Goal: Task Accomplishment & Management: Complete application form

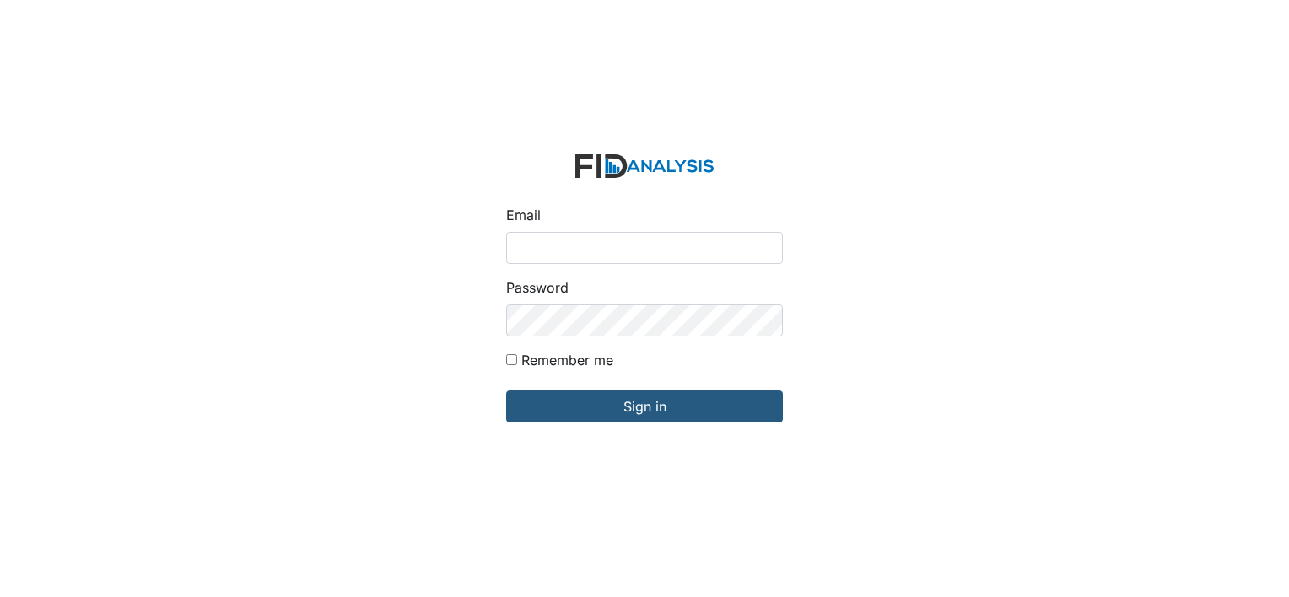
type input "[EMAIL_ADDRESS][DOMAIN_NAME]"
click at [513, 363] on input "Remember me" at bounding box center [511, 359] width 11 height 11
checkbox input "true"
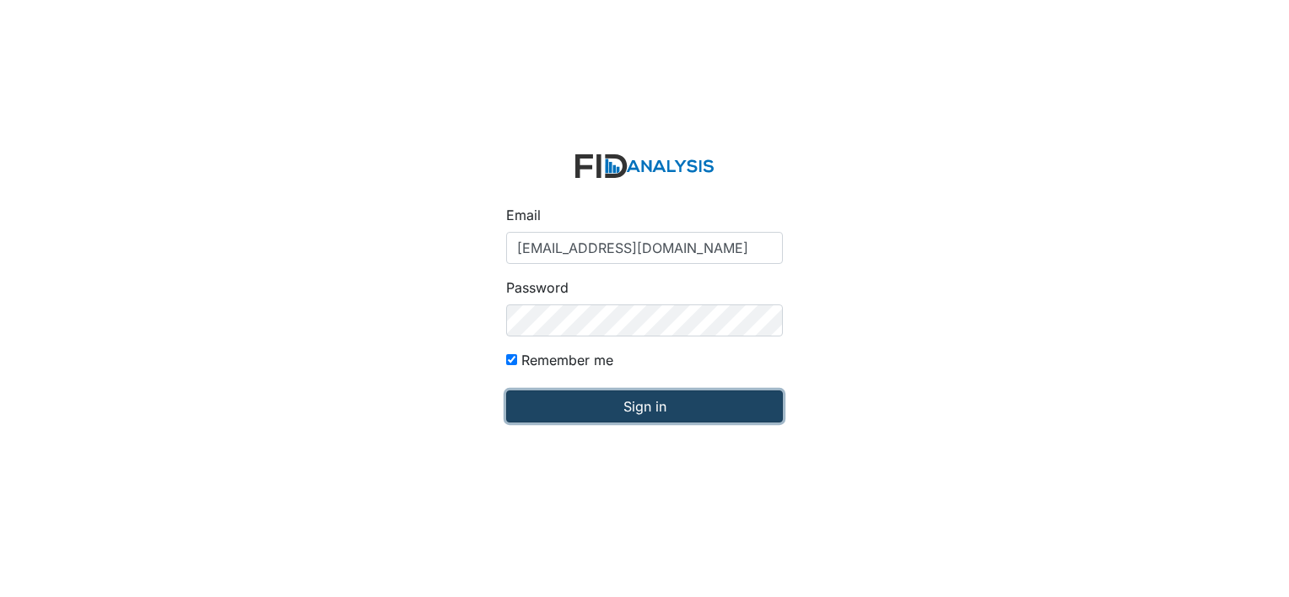
click at [531, 401] on input "Sign in" at bounding box center [644, 407] width 277 height 32
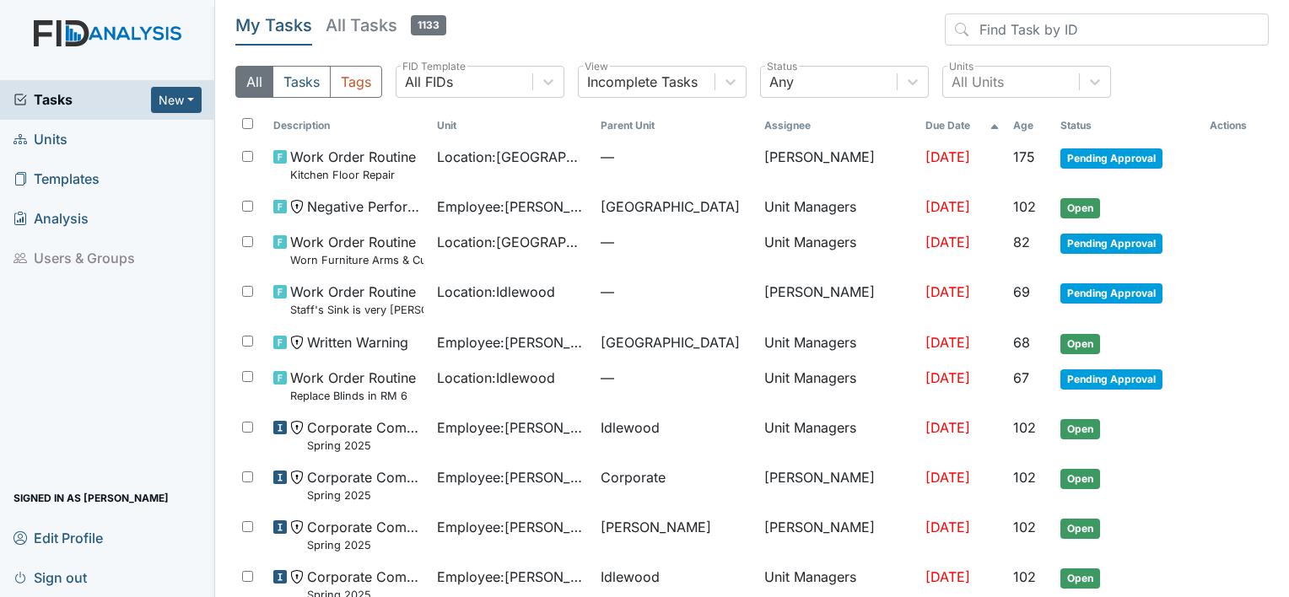
click at [91, 143] on link "Units" at bounding box center [107, 140] width 215 height 40
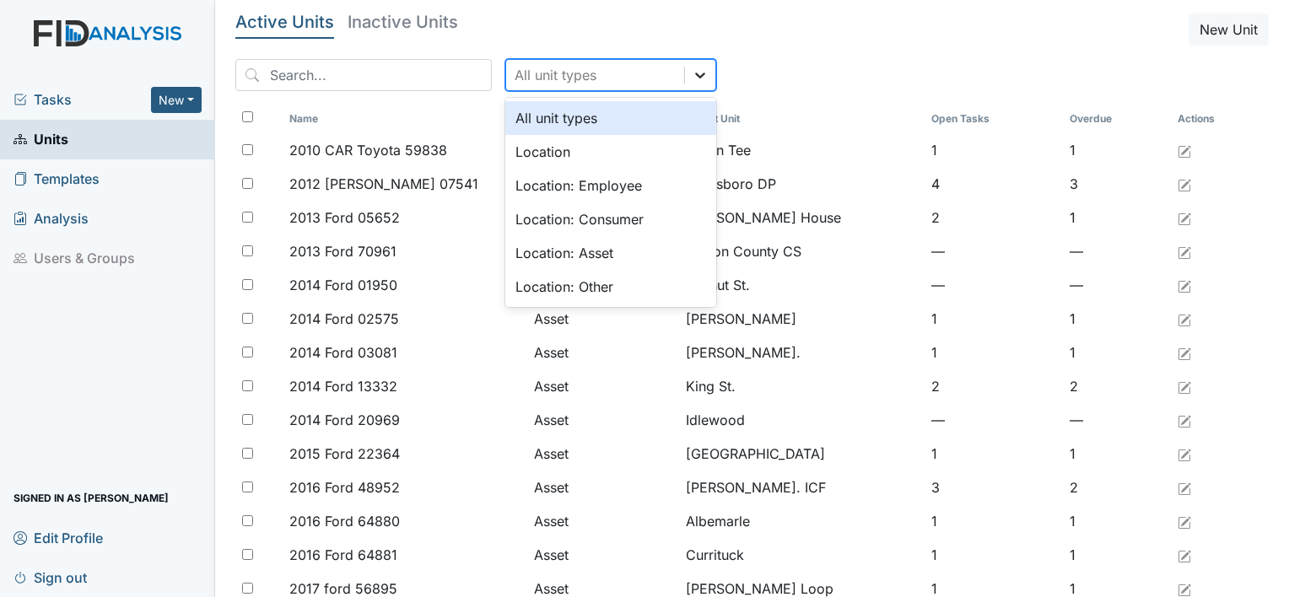
click at [695, 74] on icon at bounding box center [700, 76] width 10 height 6
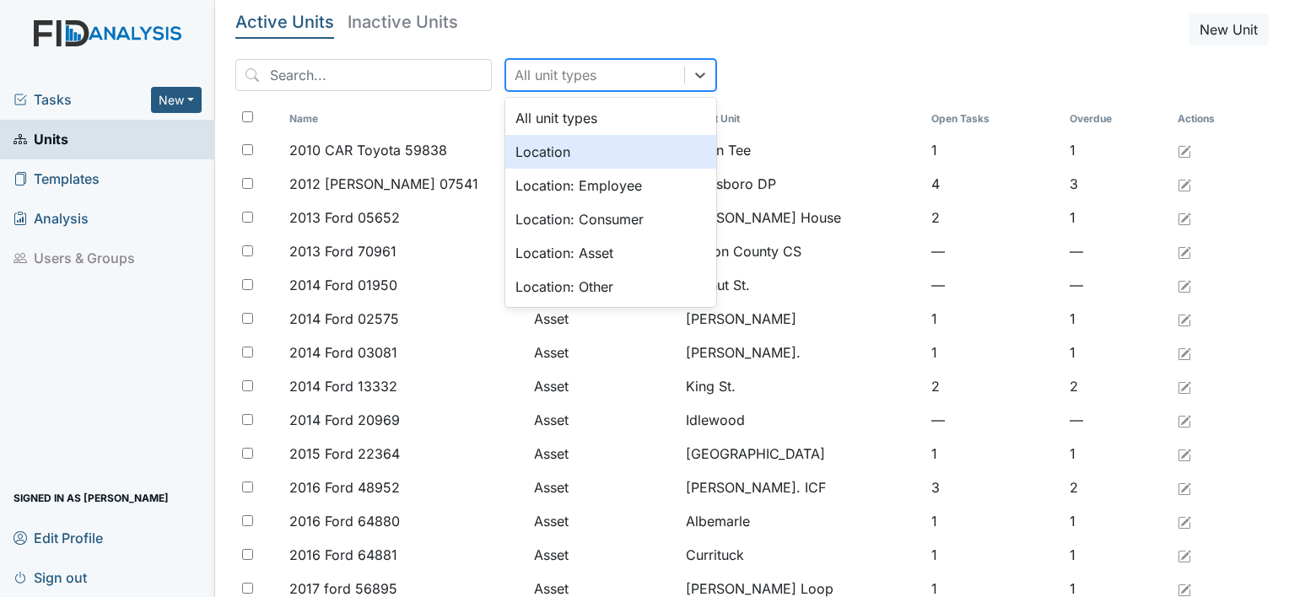
click at [614, 149] on div "Location" at bounding box center [610, 152] width 211 height 34
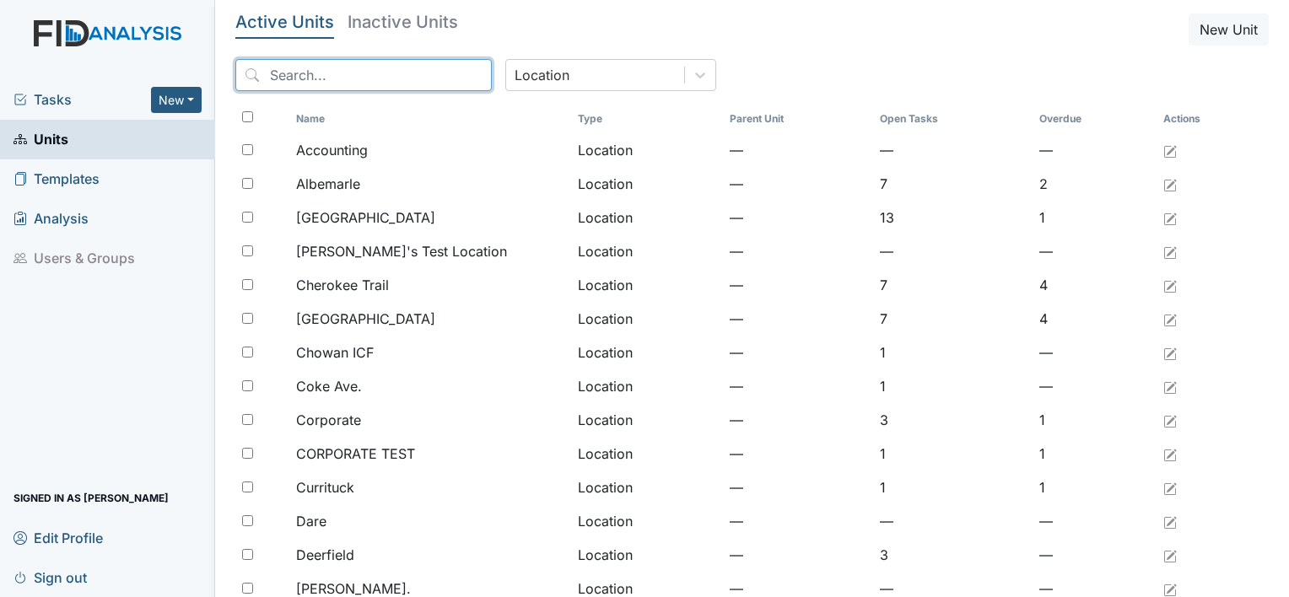
click at [425, 86] on input "search" at bounding box center [363, 75] width 257 height 32
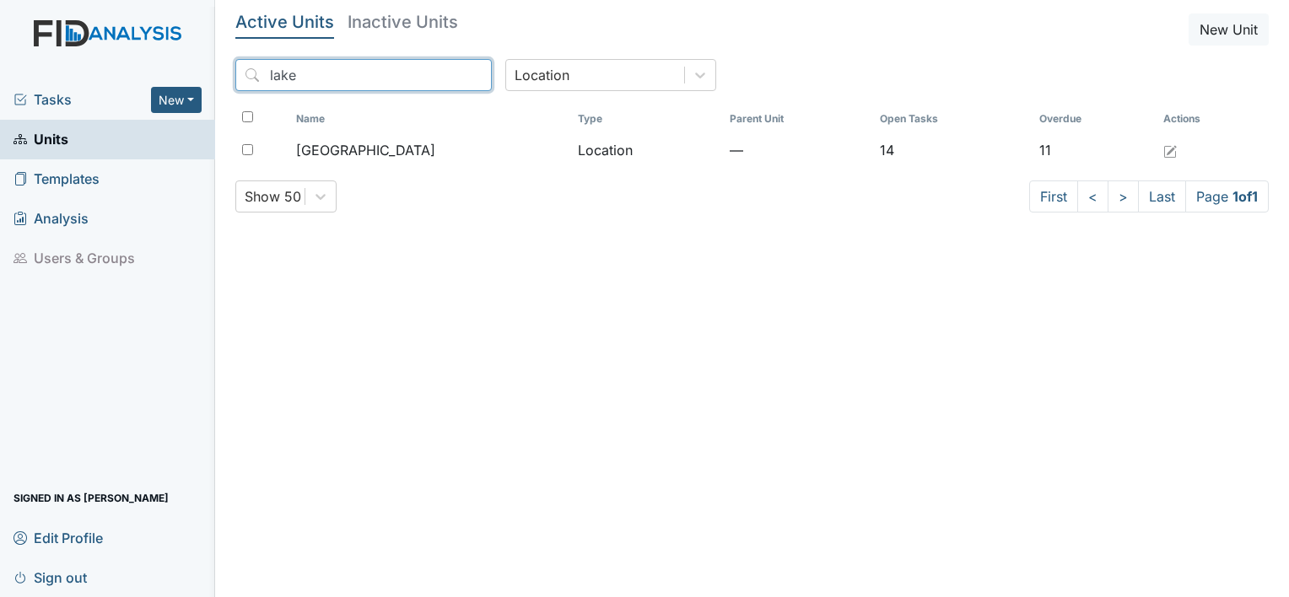
drag, startPoint x: 342, startPoint y: 82, endPoint x: 258, endPoint y: 83, distance: 83.5
click at [258, 83] on input "lake" at bounding box center [363, 75] width 257 height 32
type input "lake"
click at [692, 68] on icon at bounding box center [700, 75] width 17 height 17
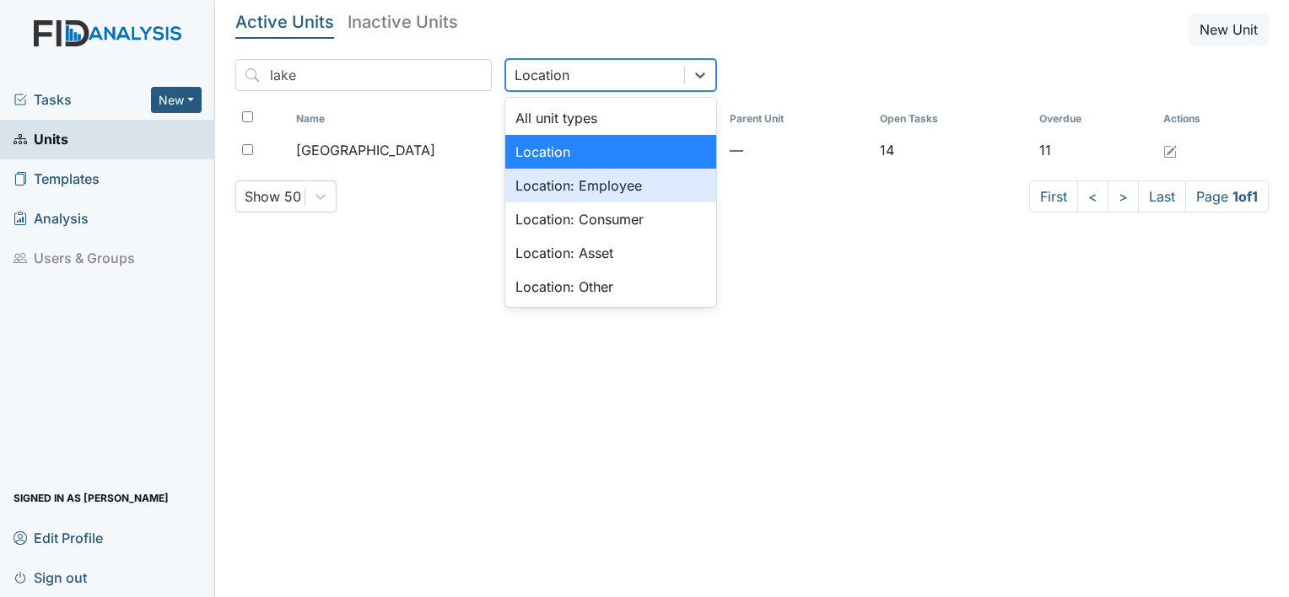
click at [595, 188] on div "Location: Employee" at bounding box center [610, 186] width 211 height 34
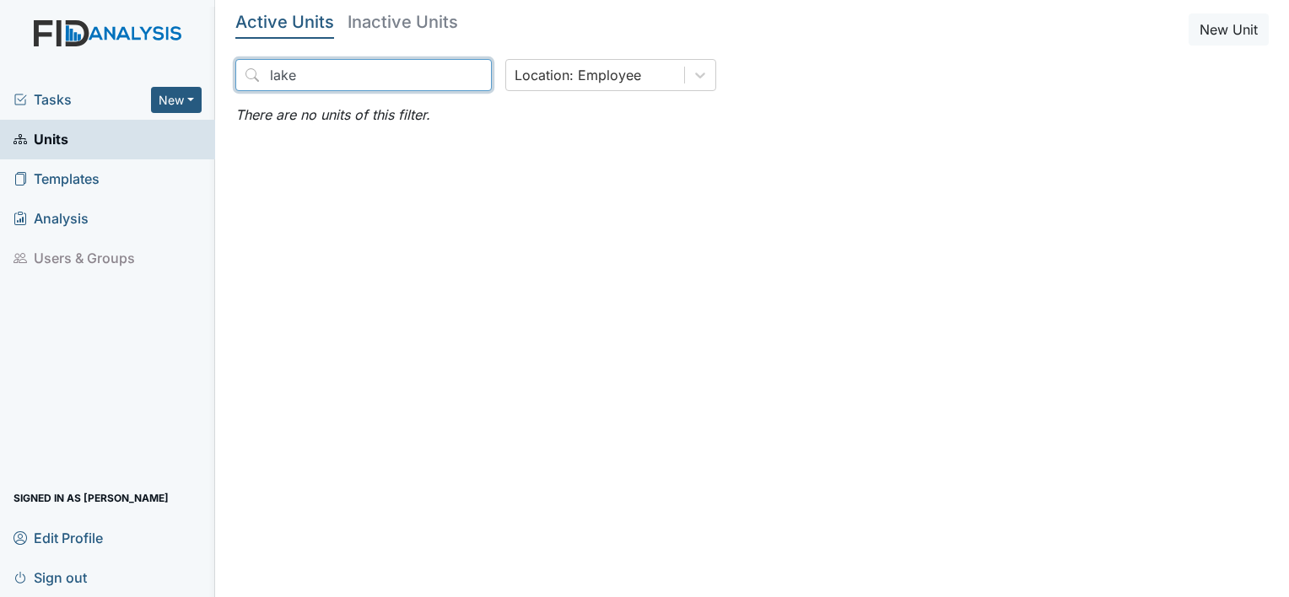
click at [343, 87] on input "lake" at bounding box center [363, 75] width 257 height 32
click at [439, 78] on input "lake" at bounding box center [363, 75] width 257 height 32
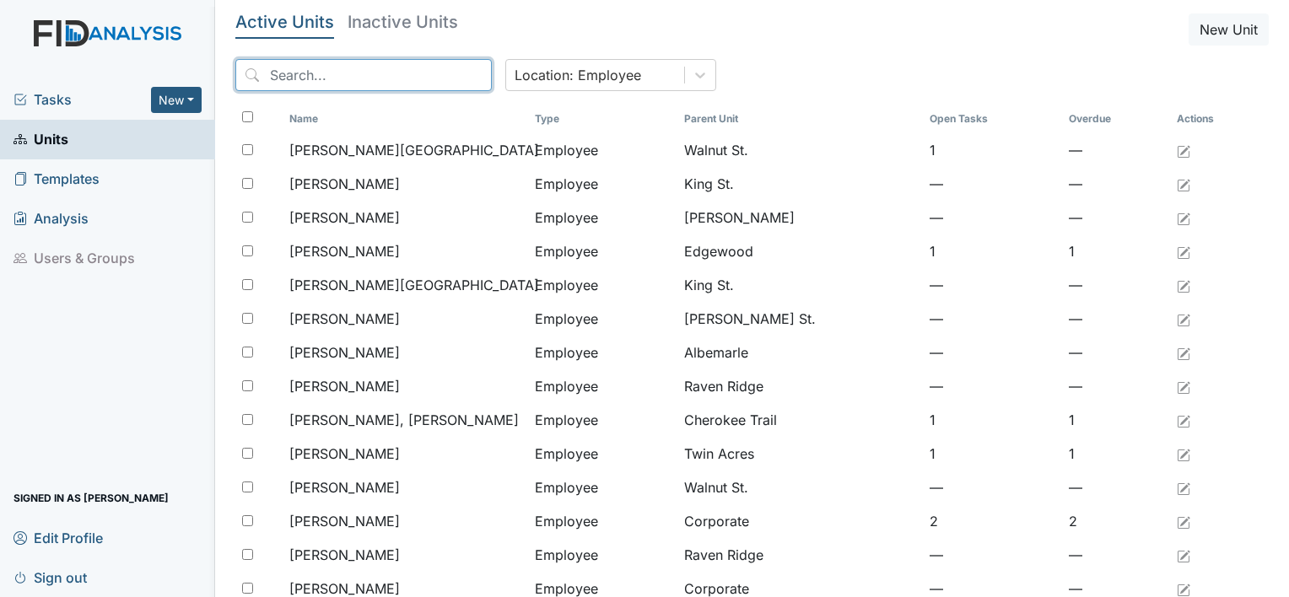
click at [348, 76] on input "search" at bounding box center [363, 75] width 257 height 32
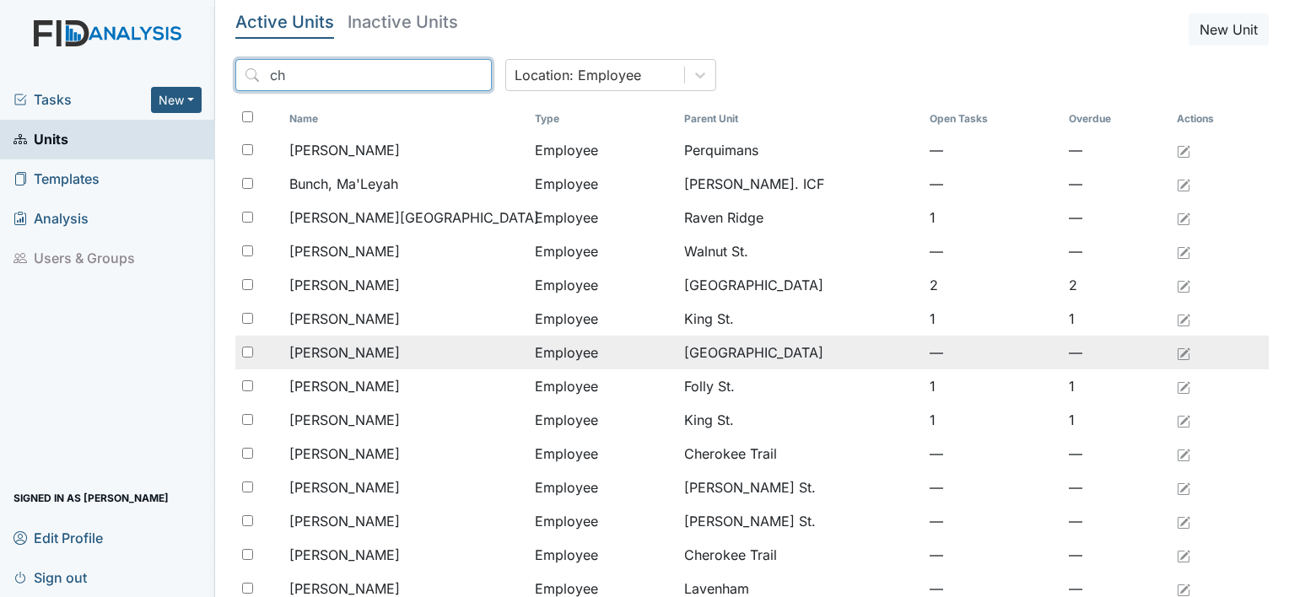
type input "ch"
click at [547, 347] on td "Employee" at bounding box center [602, 353] width 149 height 34
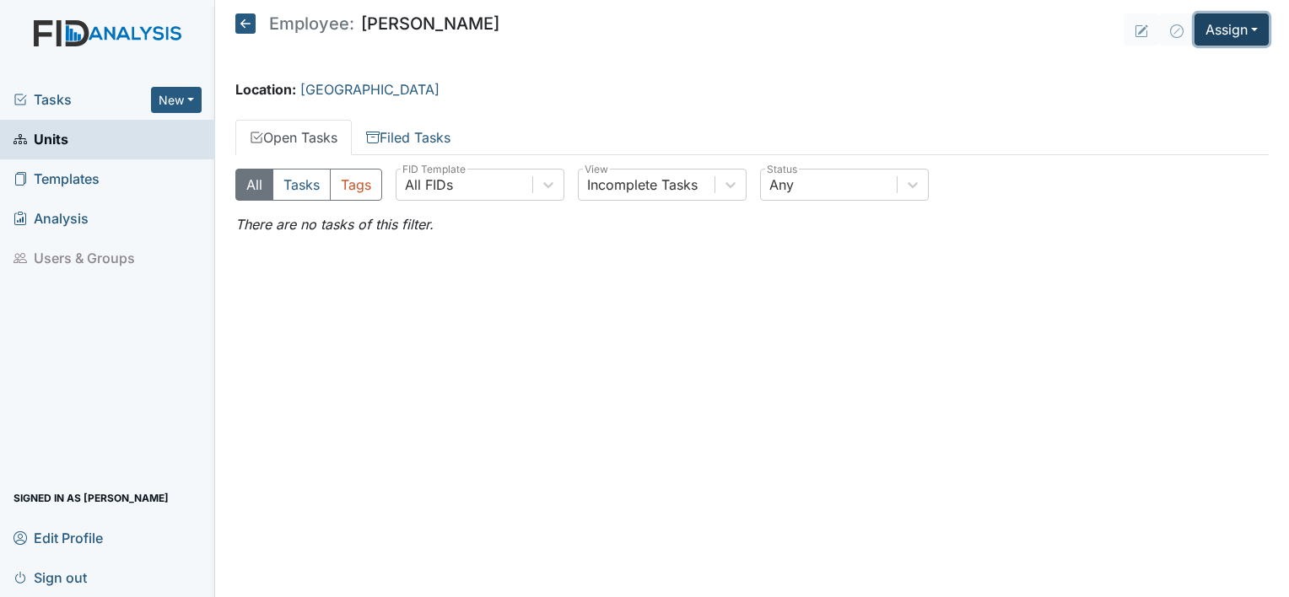
click at [1251, 31] on button "Assign" at bounding box center [1232, 30] width 74 height 32
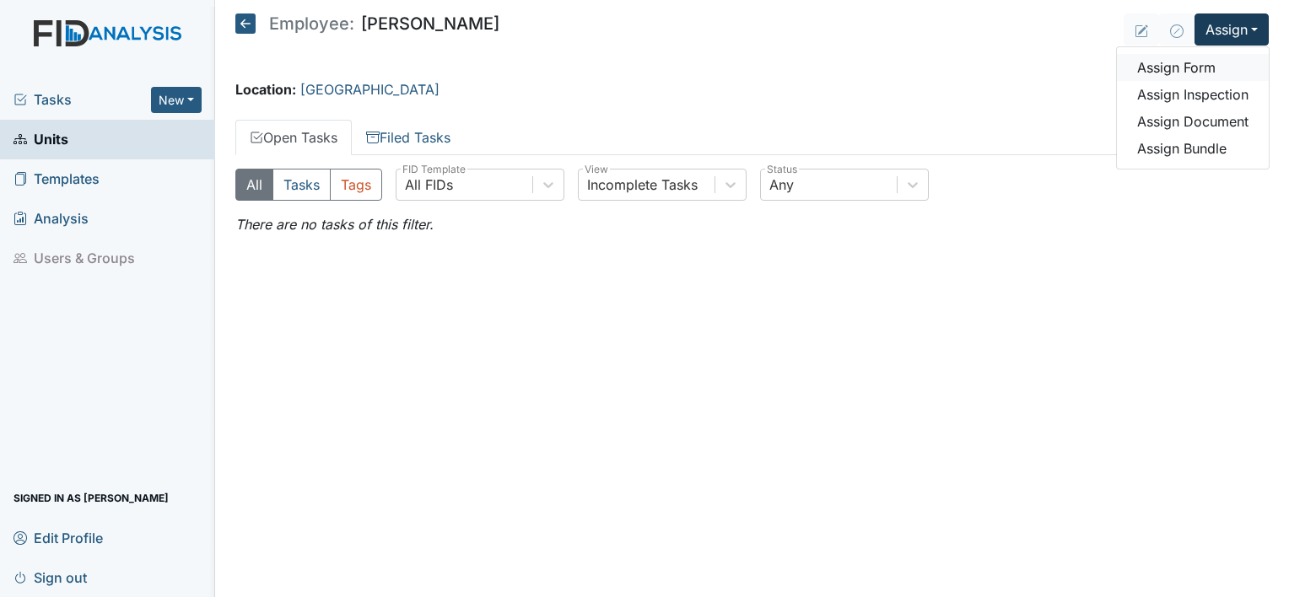
click at [1238, 66] on link "Assign Form" at bounding box center [1193, 67] width 152 height 27
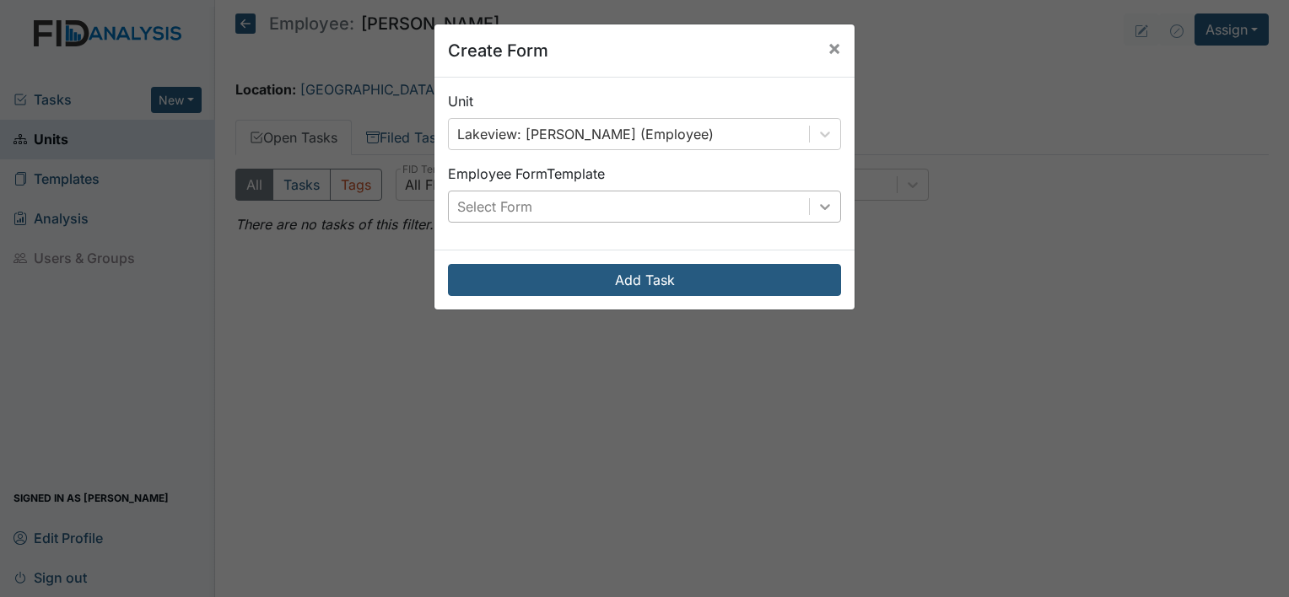
click at [824, 203] on icon at bounding box center [825, 206] width 17 height 17
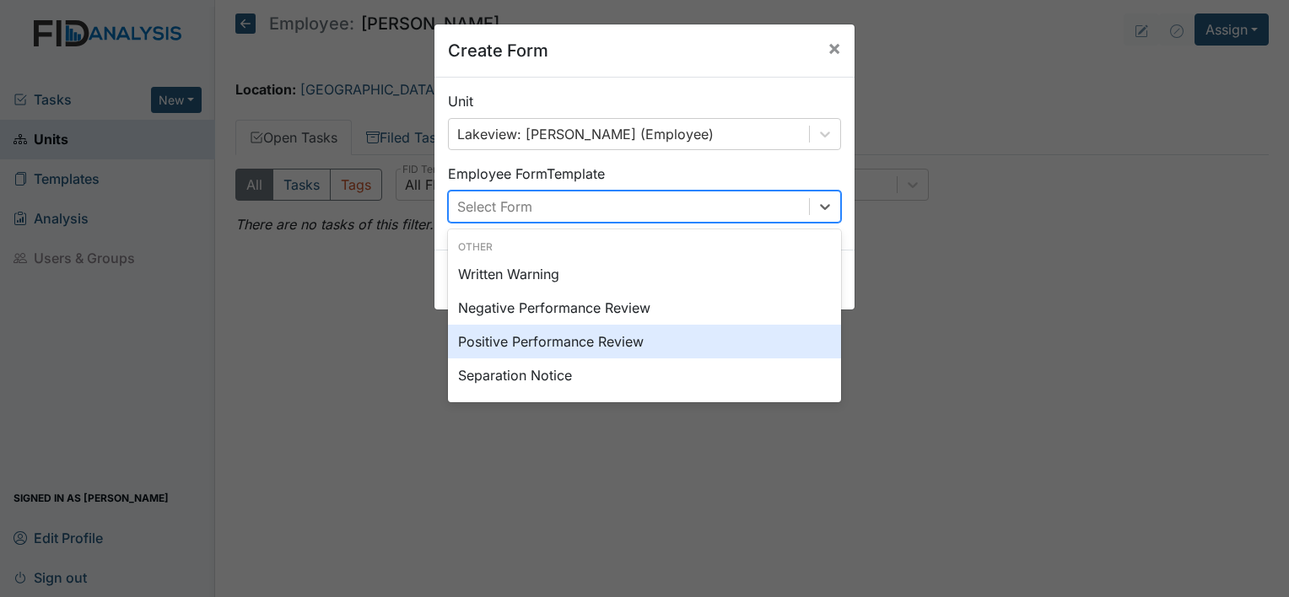
click at [684, 334] on div "Positive Performance Review" at bounding box center [644, 342] width 393 height 34
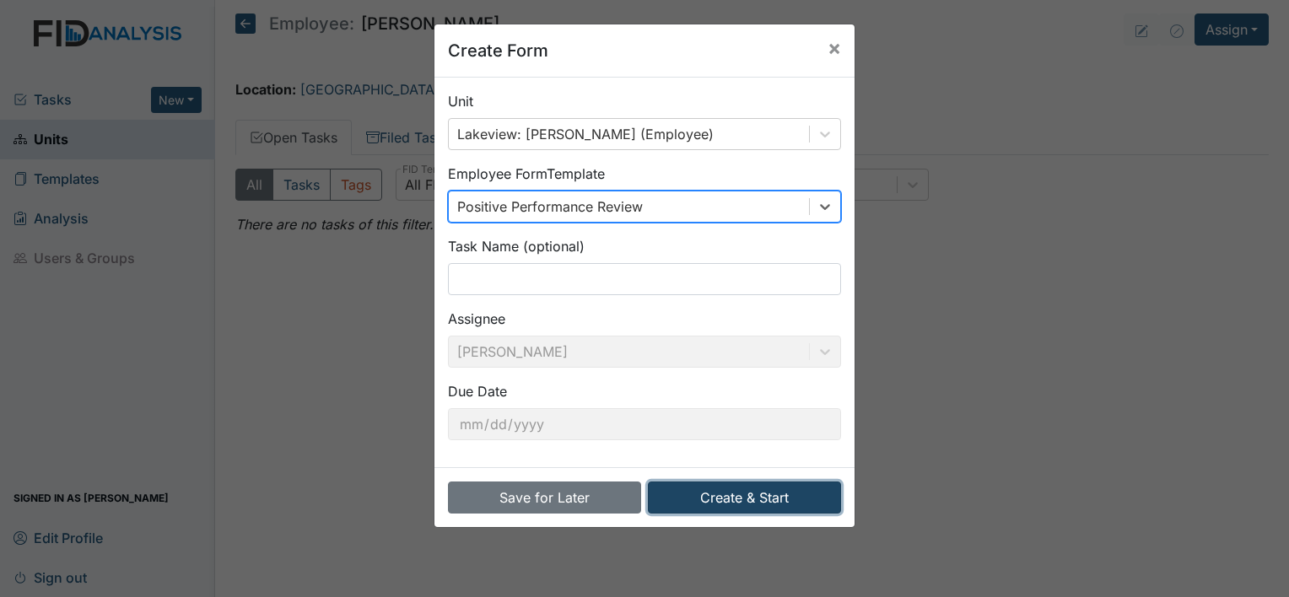
click at [751, 503] on button "Create & Start" at bounding box center [744, 498] width 193 height 32
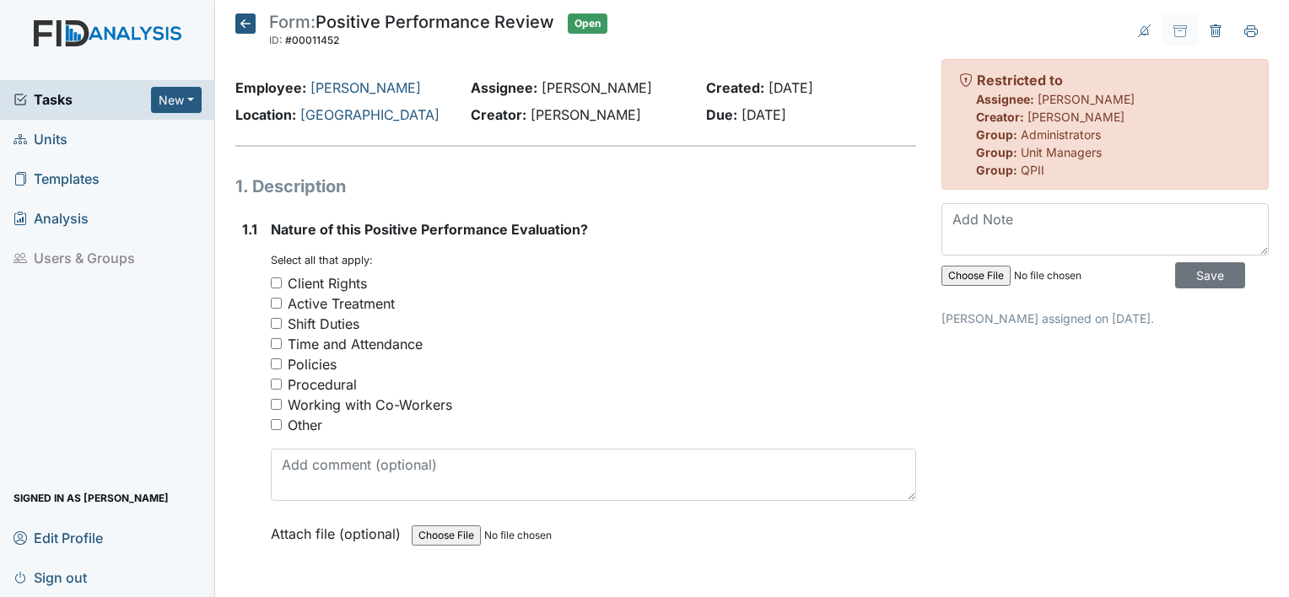
click at [273, 321] on input "Shift Duties" at bounding box center [276, 323] width 11 height 11
checkbox input "true"
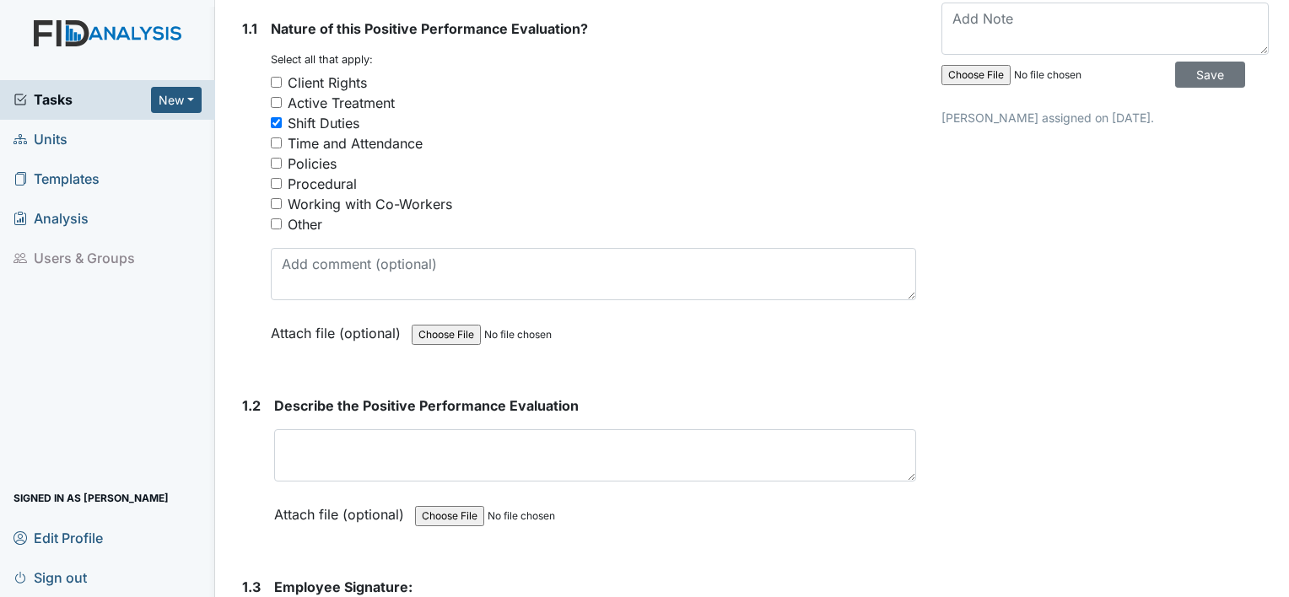
scroll to position [273, 0]
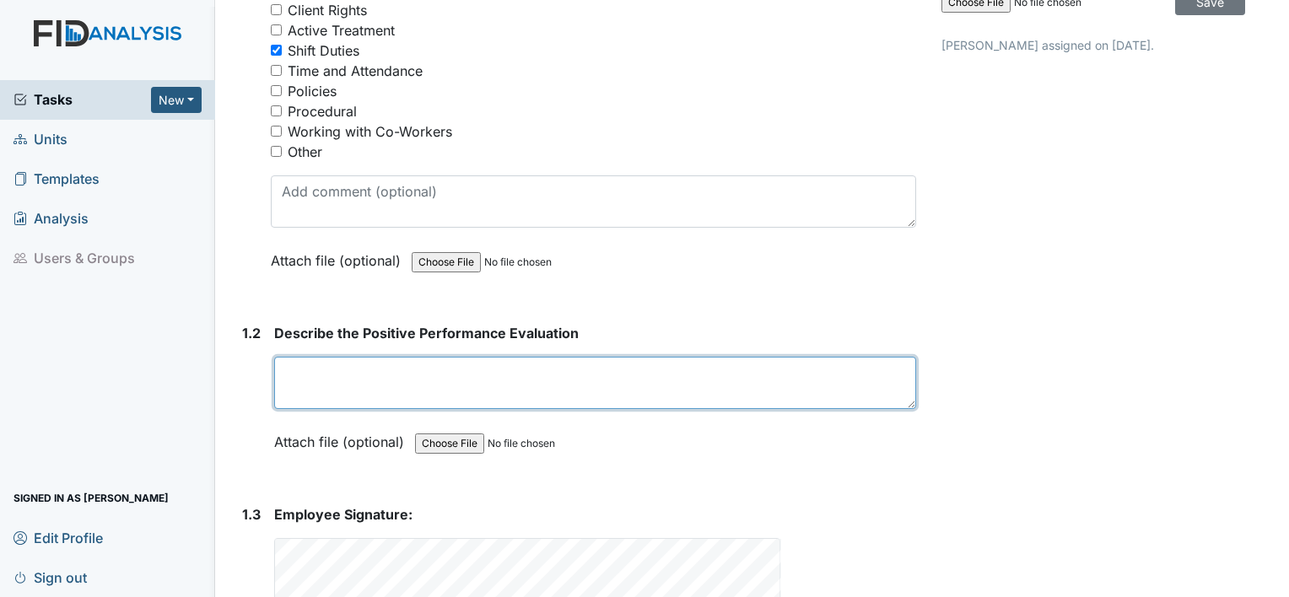
click at [641, 386] on textarea at bounding box center [595, 383] width 642 height 52
type textarea "Mrs. [PERSON_NAME] was recognized for going above and beyond her shift duties b…"
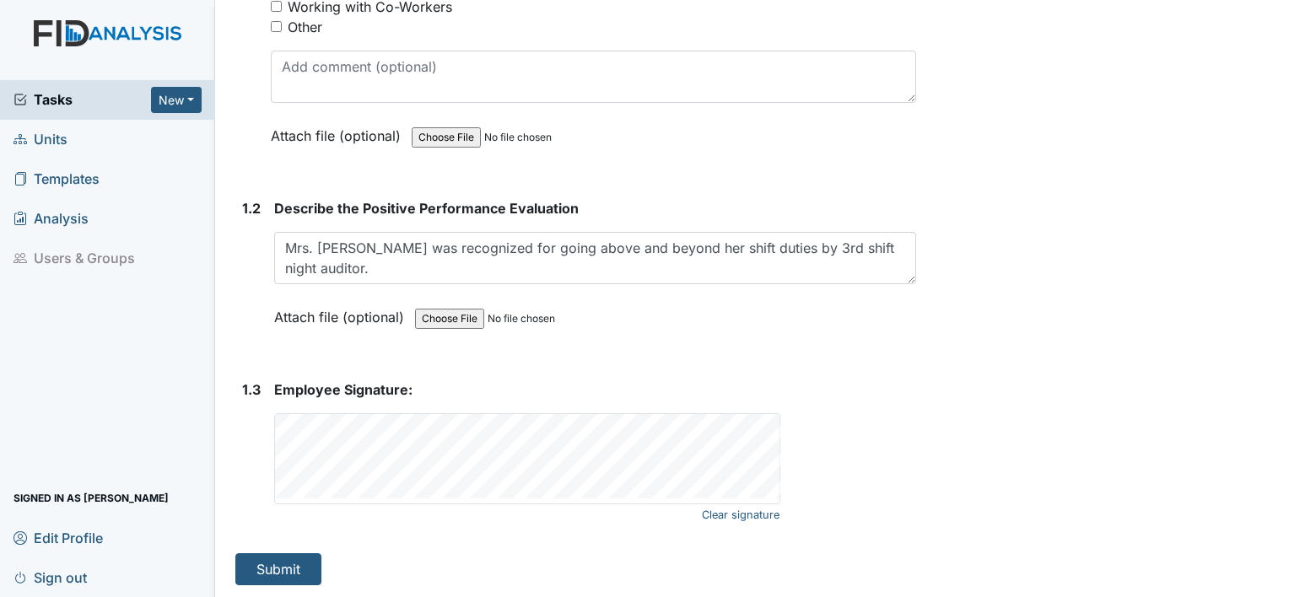
click at [1075, 258] on div "Archive Task × Are you sure you want to archive this task? It will appear as in…" at bounding box center [1105, 100] width 353 height 970
click at [289, 571] on button "Submit" at bounding box center [278, 570] width 86 height 32
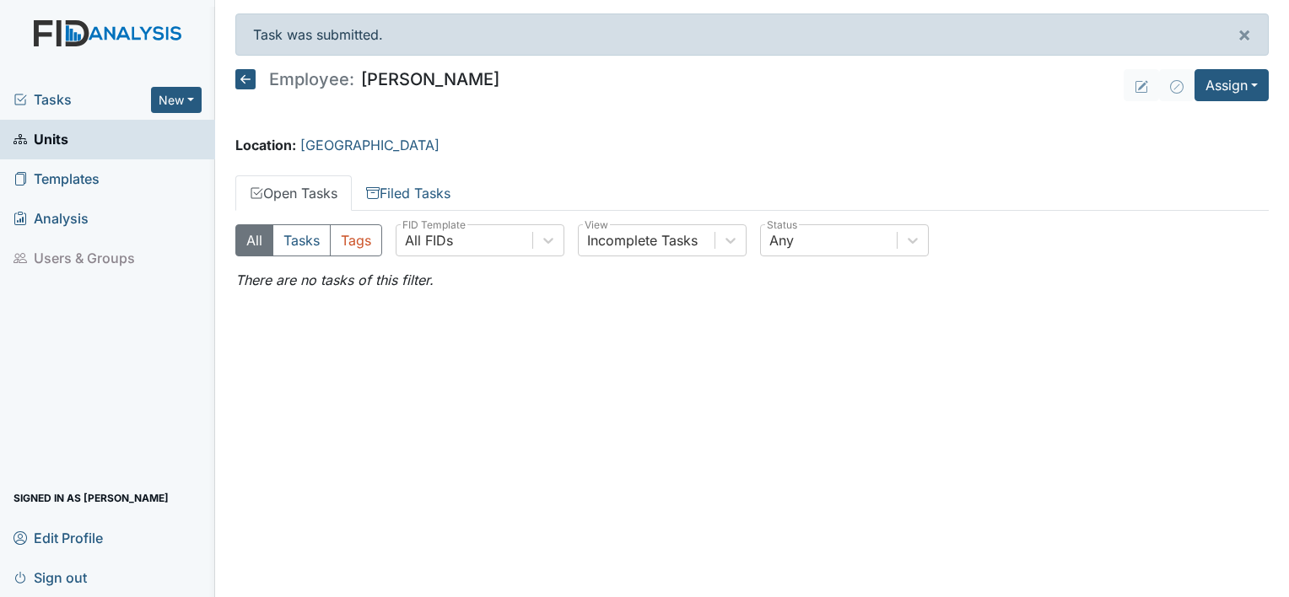
click at [245, 76] on icon at bounding box center [245, 79] width 20 height 20
